Goal: Information Seeking & Learning: Learn about a topic

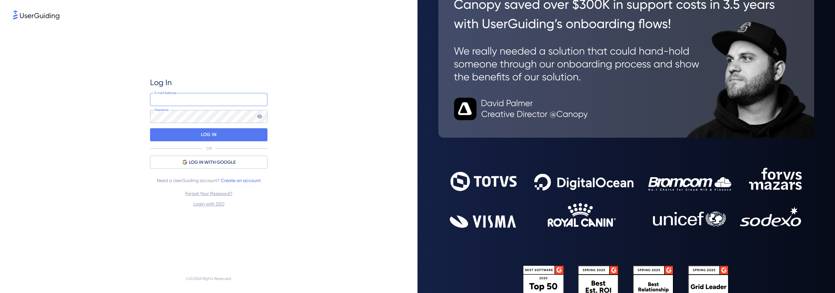
click at [183, 102] on input "email" at bounding box center [208, 99] width 117 height 13
type input "[EMAIL_ADDRESS][DOMAIN_NAME]"
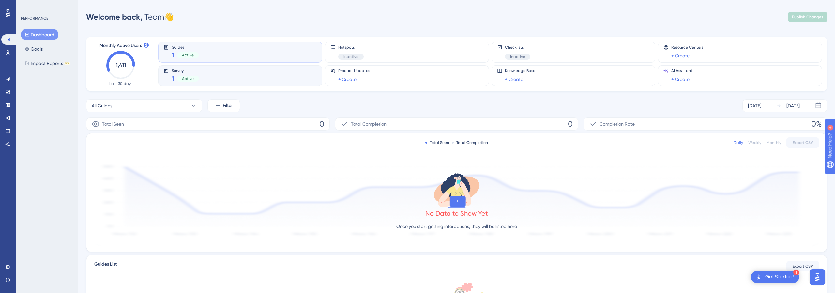
click at [186, 70] on span "Surveys" at bounding box center [185, 70] width 27 height 5
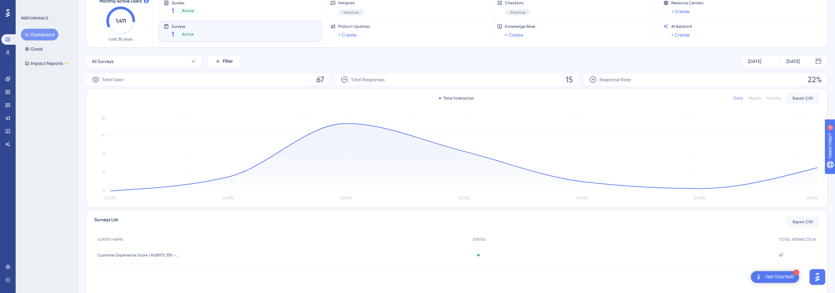
scroll to position [76, 0]
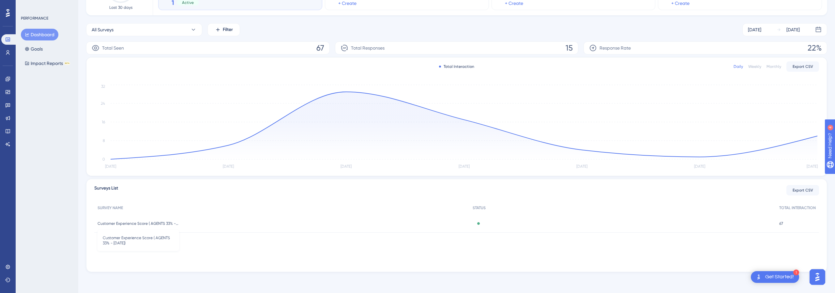
click at [160, 225] on span "Customer Experience Score ( AGENTS 33% - [DATE])" at bounding box center [139, 223] width 82 height 5
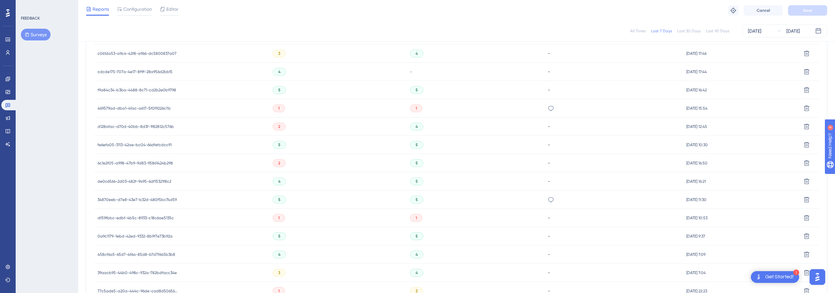
scroll to position [238, 0]
click at [548, 198] on icon at bounding box center [551, 199] width 7 height 7
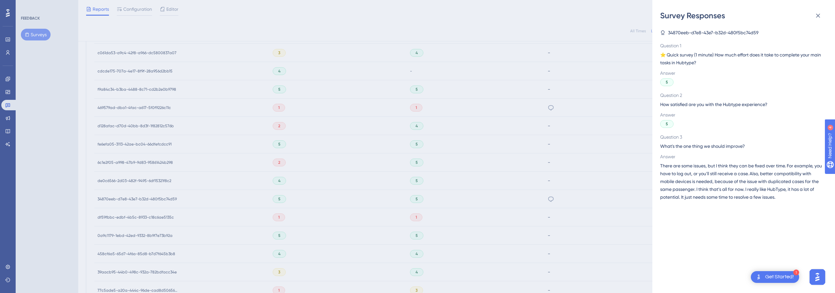
click at [676, 177] on span "There are some issues, but I think they can be fixed over time. For example, yo…" at bounding box center [741, 181] width 162 height 39
click at [556, 187] on div "Survey Responses 34870eeb-d7e8-43e7-b32d-480f5bc74d59 Question 1 ⭐️ Quick surve…" at bounding box center [417, 146] width 835 height 293
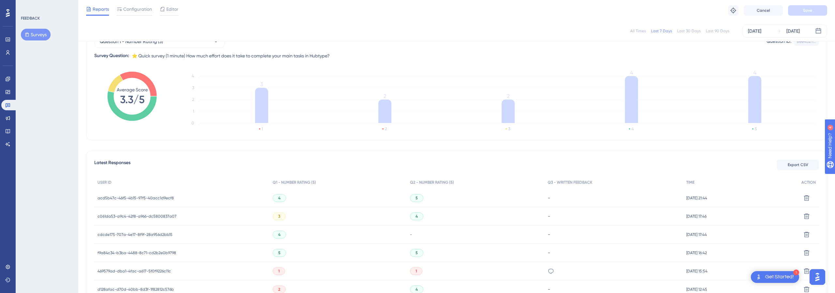
scroll to position [76, 0]
click at [304, 182] on span "Q1 - NUMBER RATING (5)" at bounding box center [294, 181] width 43 height 5
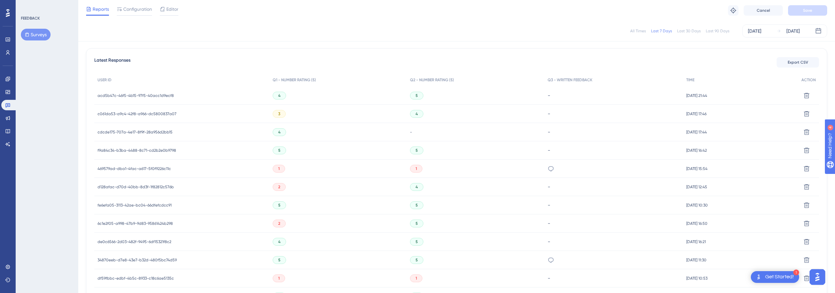
scroll to position [0, 0]
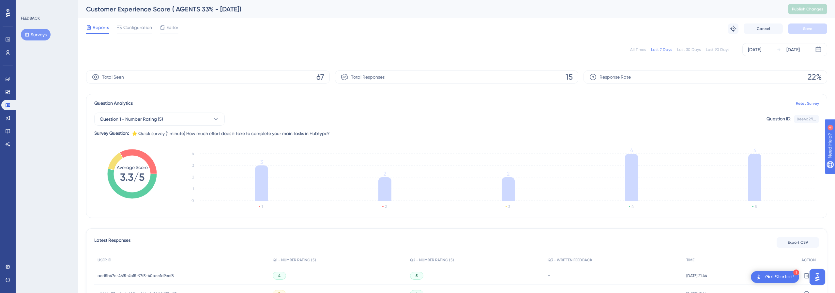
click at [177, 53] on div "All Times Last 7 Days Last 30 Days Last 90 Days [DATE] [DATE]" at bounding box center [456, 49] width 741 height 13
click at [367, 77] on span "Total Responses" at bounding box center [368, 77] width 34 height 8
click at [641, 48] on div "All Times" at bounding box center [638, 49] width 16 height 5
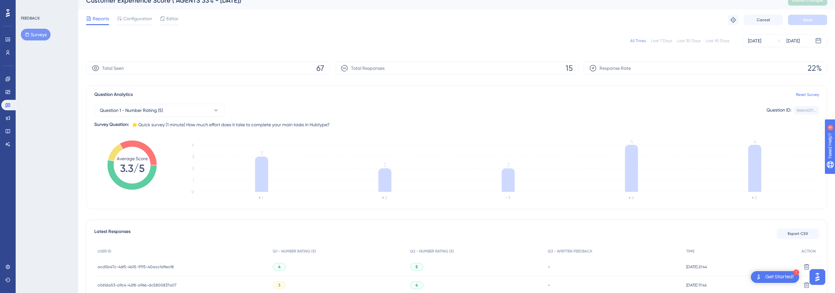
scroll to position [9, 0]
click at [209, 106] on button "Question 1 - Number Rating (5)" at bounding box center [159, 109] width 130 height 13
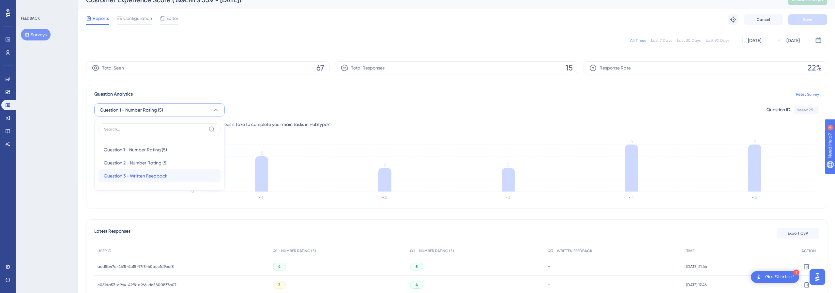
click at [185, 171] on div "Question 3 - Written Feedback Question 3 - Written Feedback" at bounding box center [160, 175] width 112 height 13
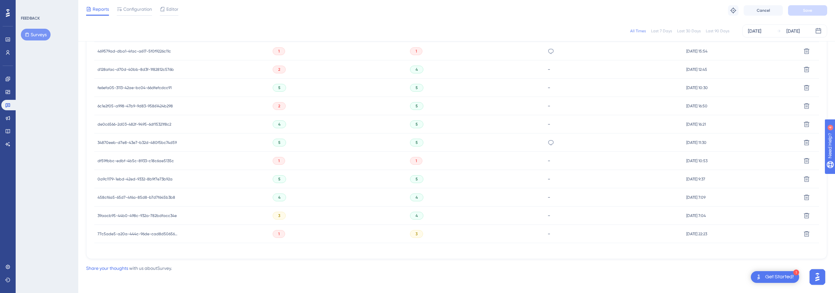
scroll to position [0, 0]
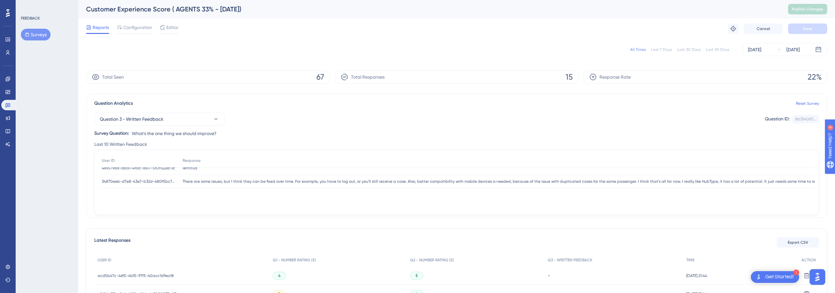
click at [570, 80] on span "15" at bounding box center [569, 77] width 7 height 10
click at [758, 50] on div "[DATE]" at bounding box center [754, 50] width 13 height 8
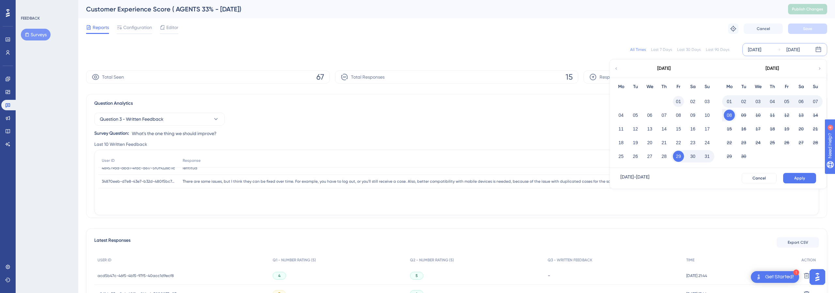
click at [682, 102] on button "01" at bounding box center [678, 101] width 11 height 11
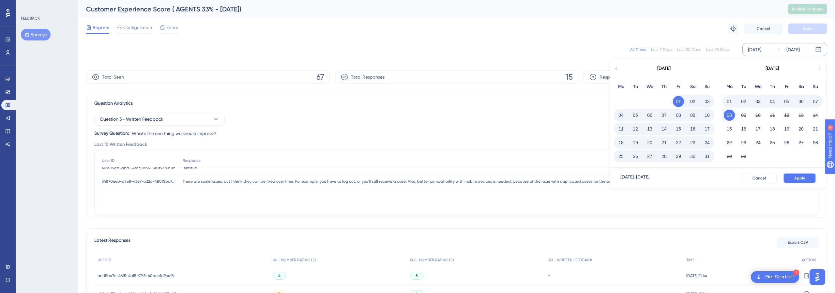
click at [797, 176] on span "Apply" at bounding box center [799, 178] width 11 height 5
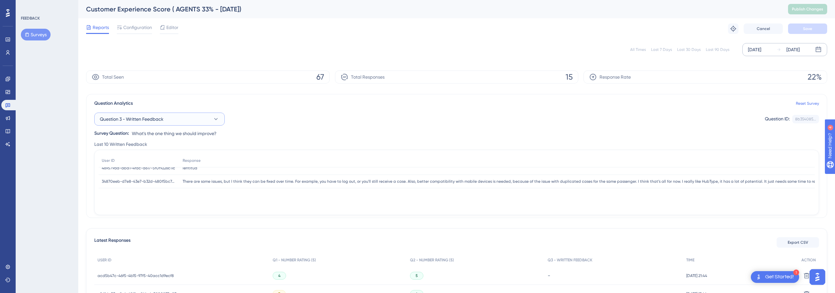
click at [194, 118] on button "Question 3 - Written Feedback" at bounding box center [159, 119] width 130 height 13
click at [170, 170] on div "Question 2 - Number Rating (5) Question 2 - Number Rating (5)" at bounding box center [160, 171] width 112 height 13
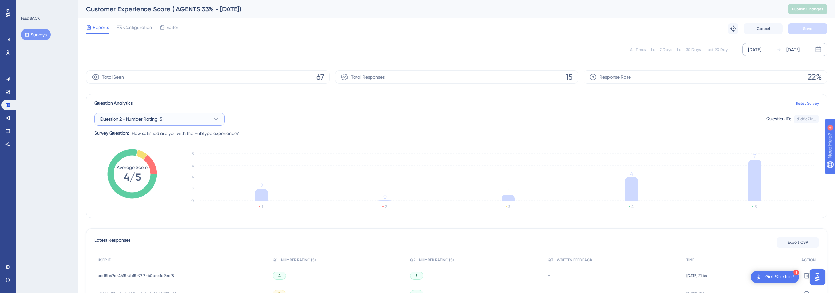
click at [175, 119] on button "Question 2 - Number Rating (5)" at bounding box center [159, 119] width 130 height 13
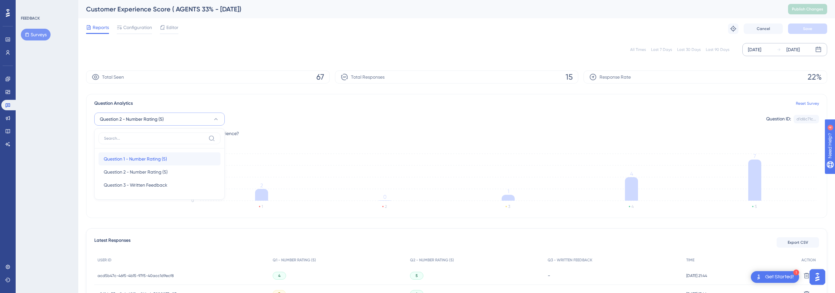
click at [168, 159] on div "Question 1 - Number Rating (5) Question 1 - Number Rating (5)" at bounding box center [160, 158] width 112 height 13
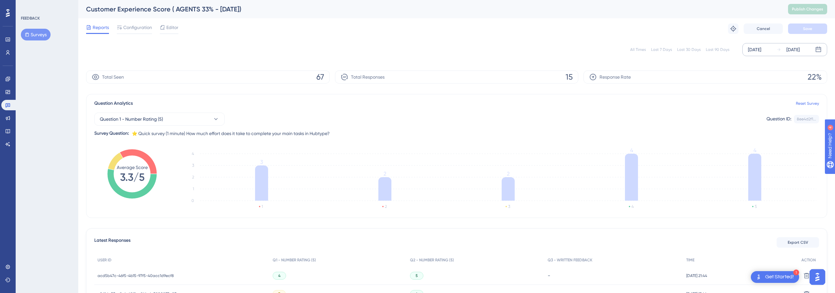
click at [296, 100] on div "Question Analytics Reset Survey" at bounding box center [456, 104] width 725 height 8
